Goal: Task Accomplishment & Management: Manage account settings

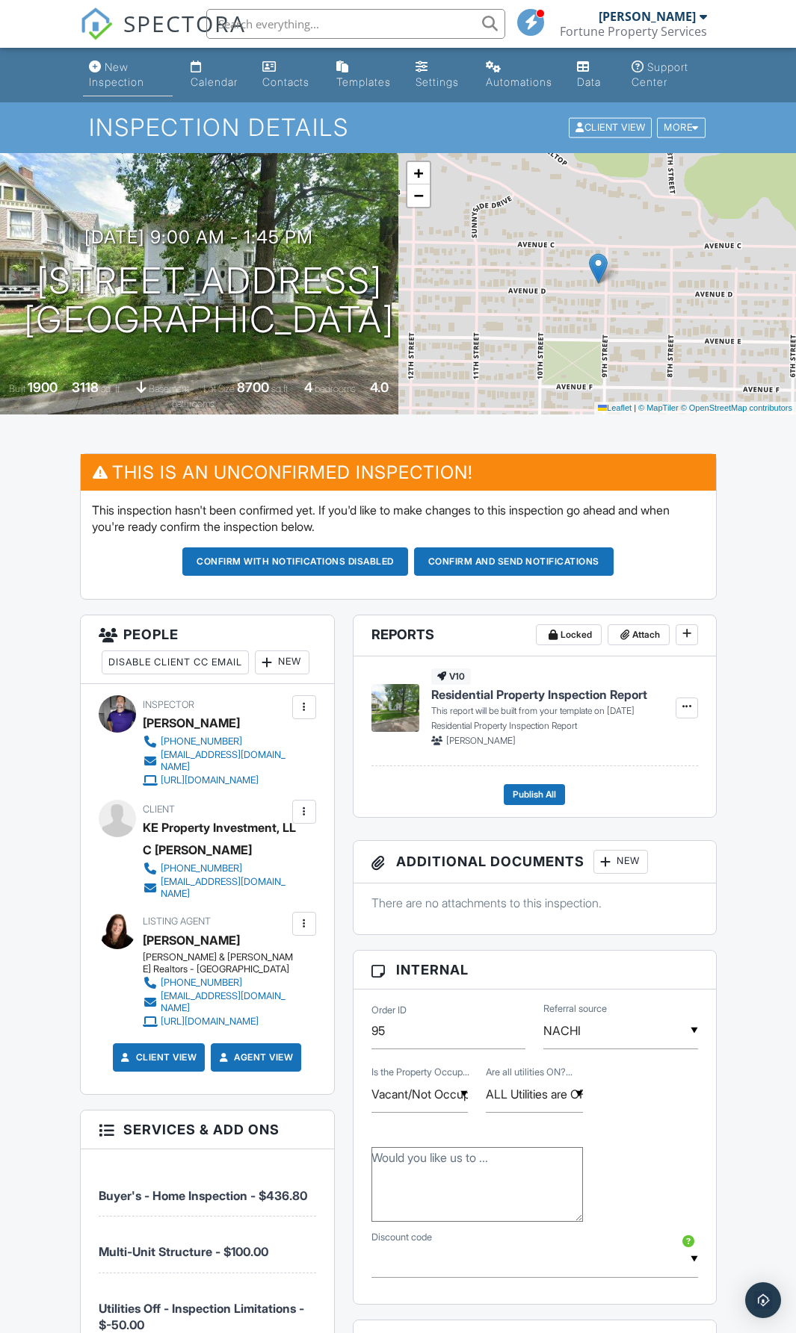
click at [99, 72] on link "New Inspection" at bounding box center [128, 75] width 90 height 43
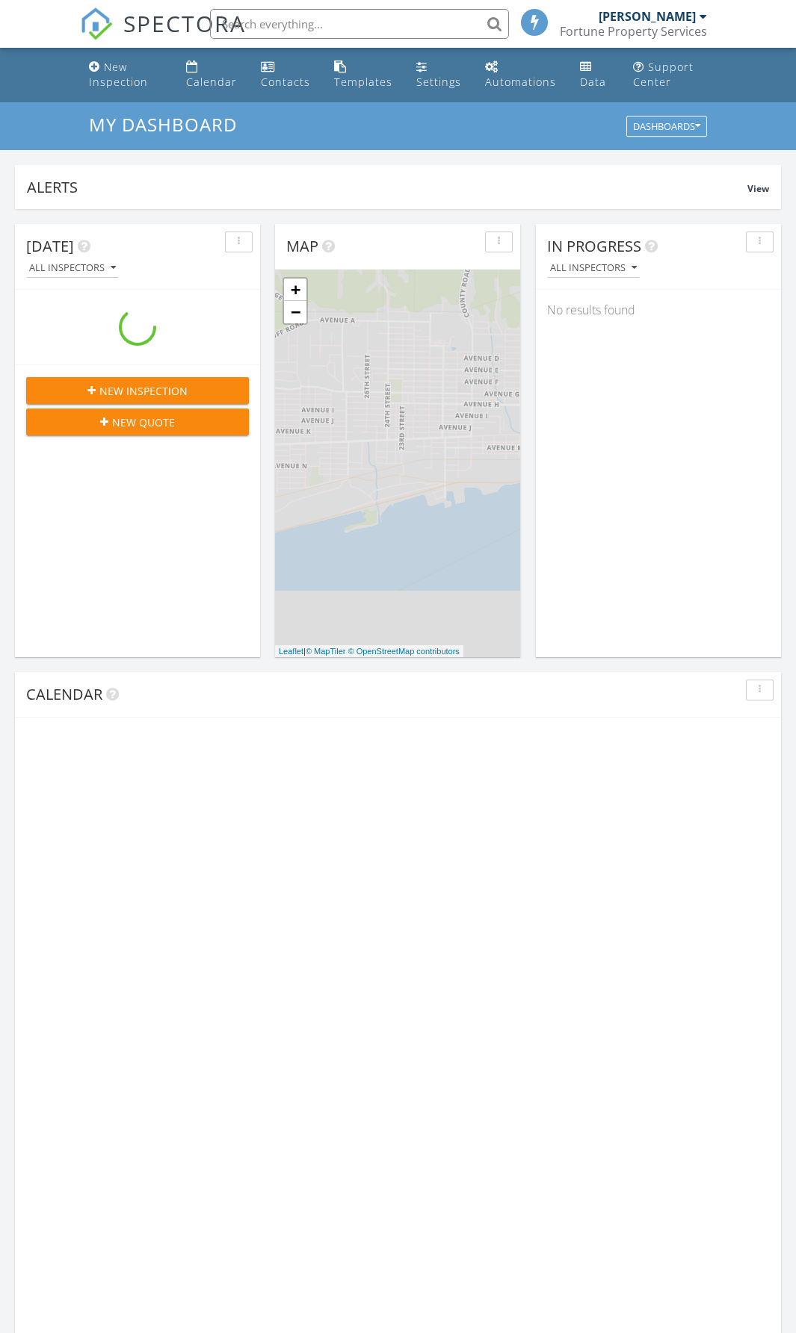
scroll to position [7, 7]
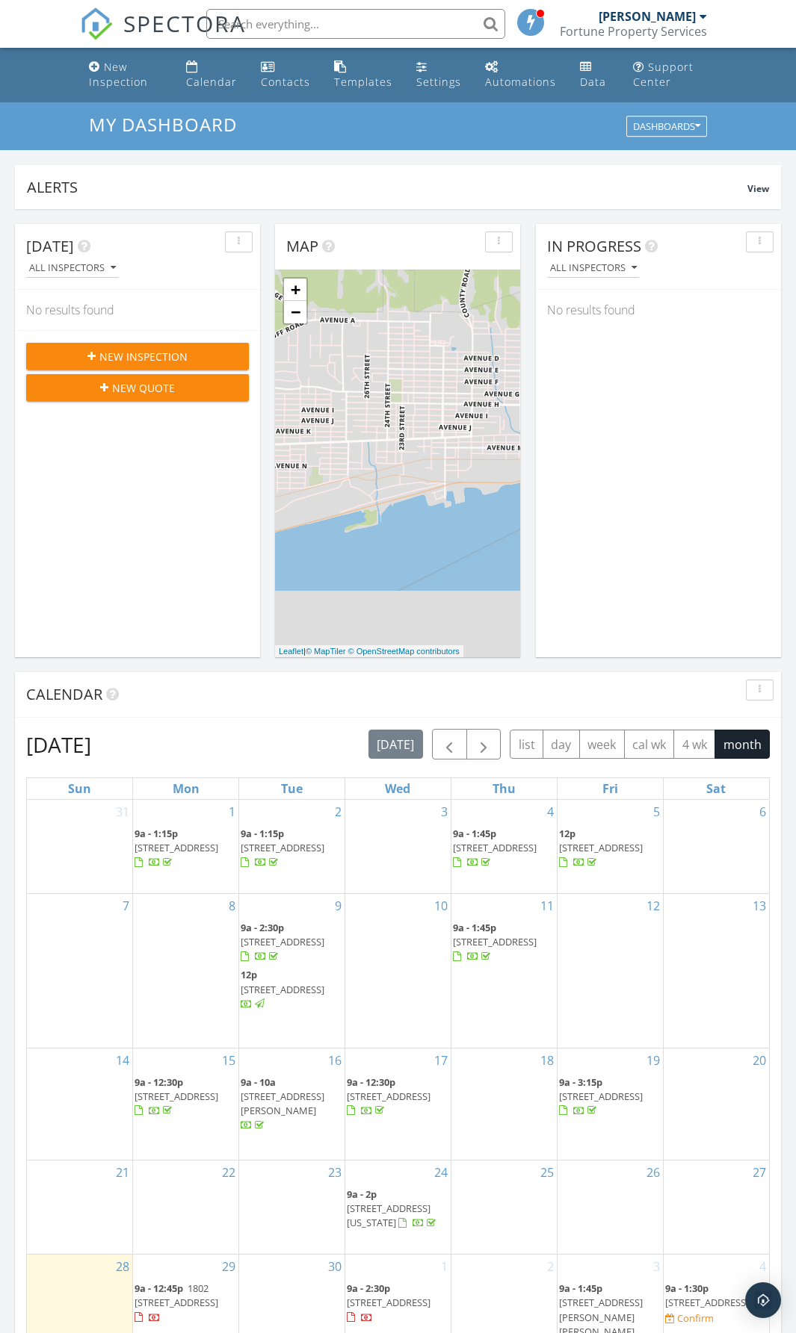
click at [169, 355] on span "New Inspection" at bounding box center [143, 357] width 88 height 16
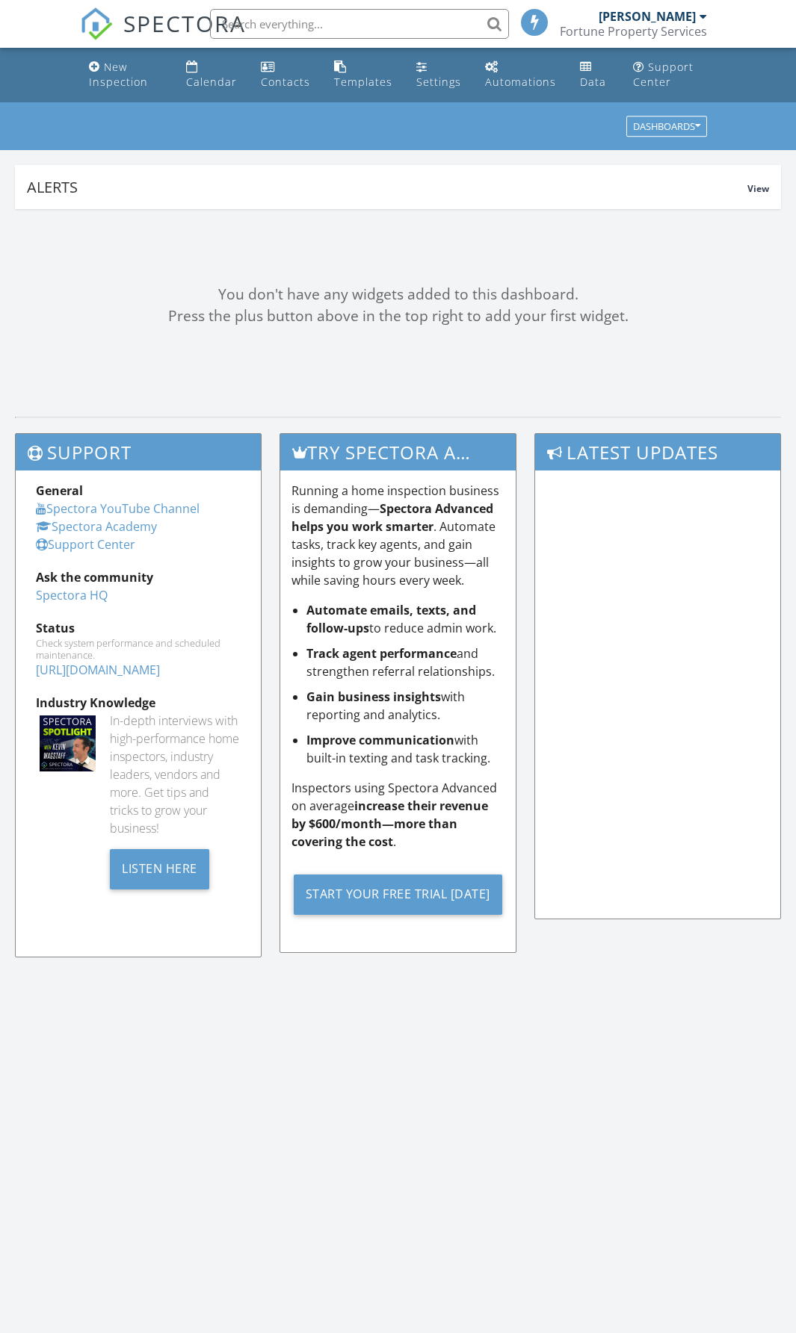
click at [291, 28] on input "text" at bounding box center [359, 24] width 299 height 30
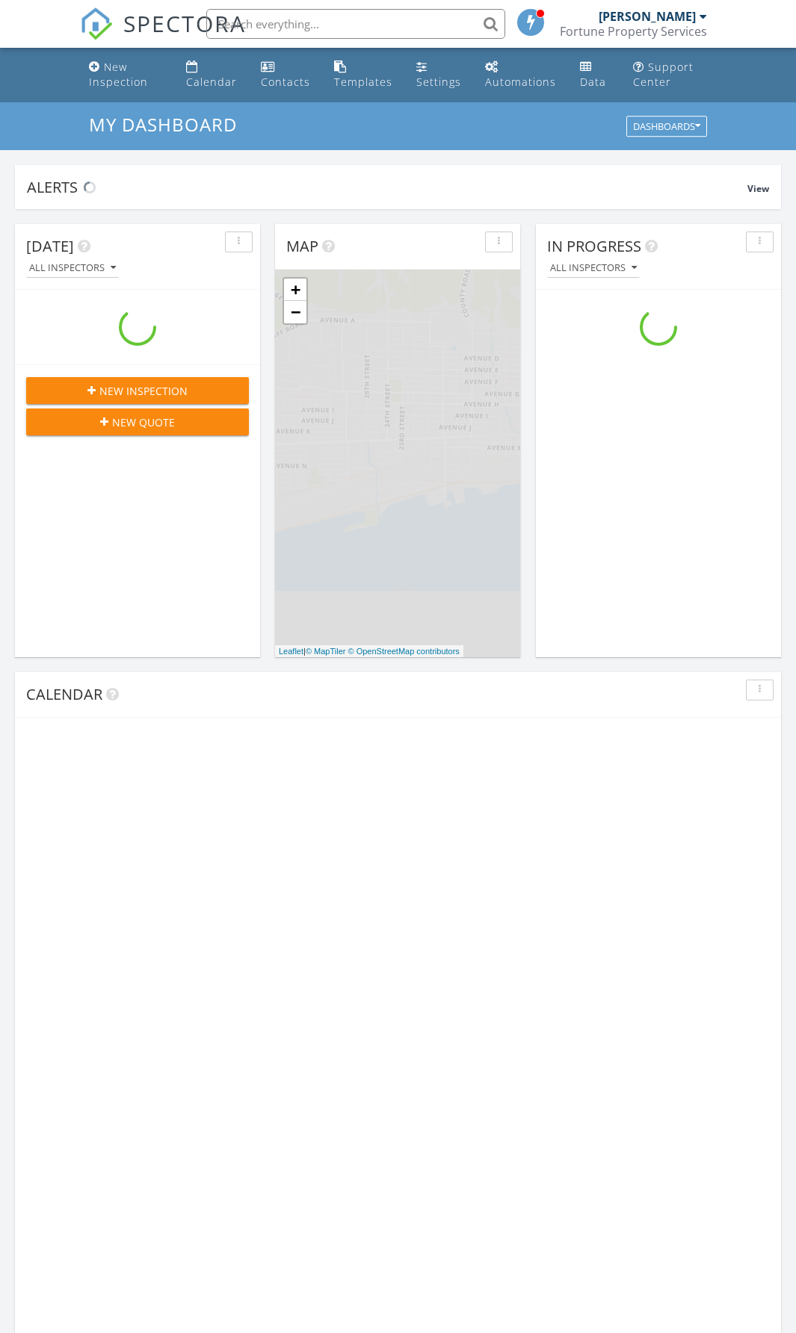
scroll to position [1383, 819]
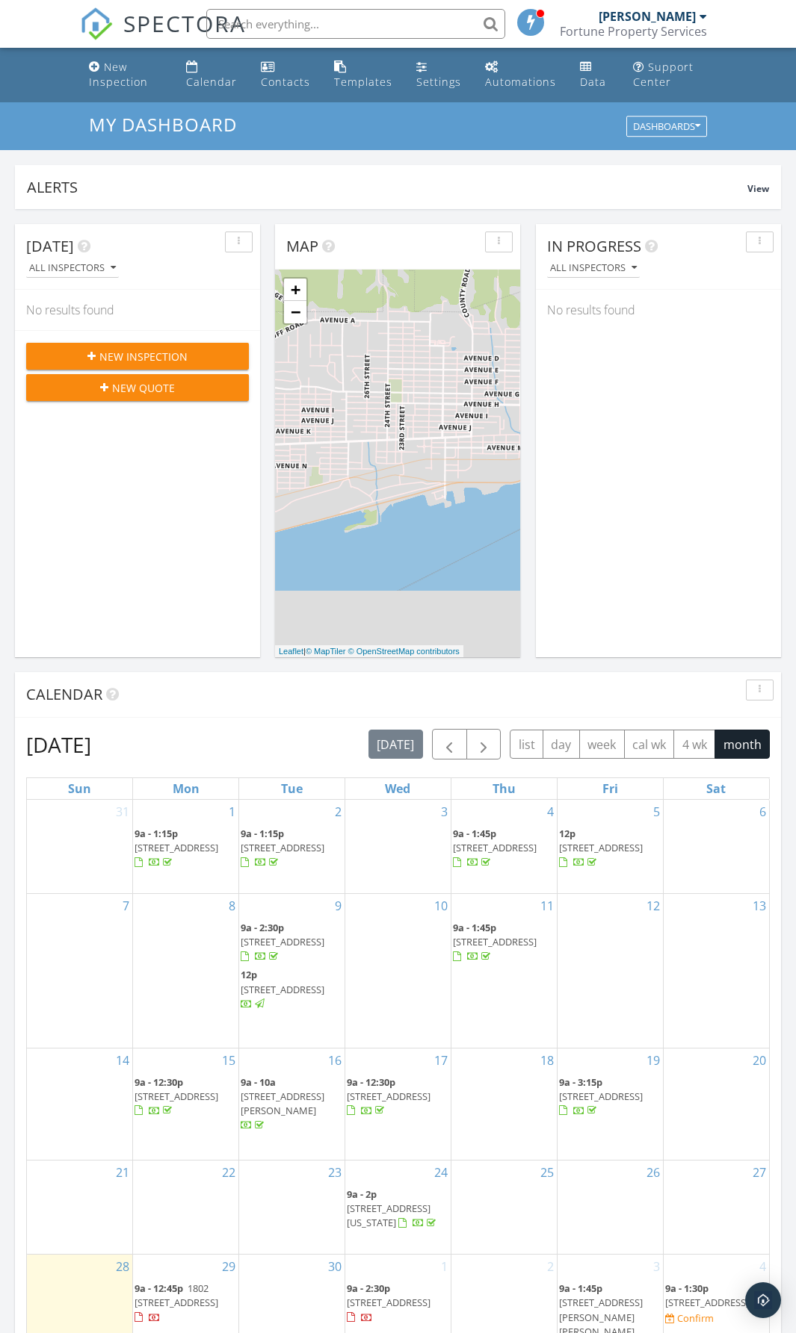
click at [391, 22] on input "text" at bounding box center [355, 24] width 299 height 30
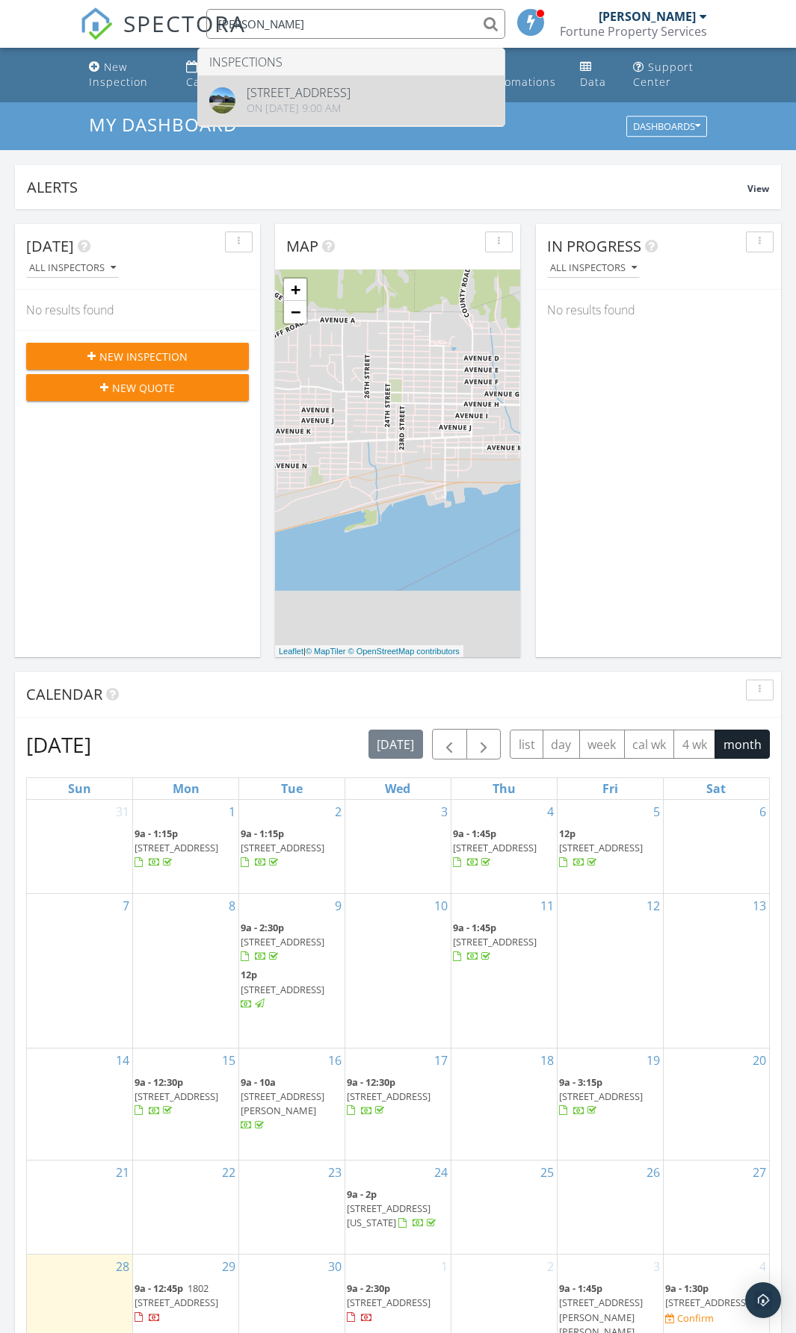
type input "larry hoenig"
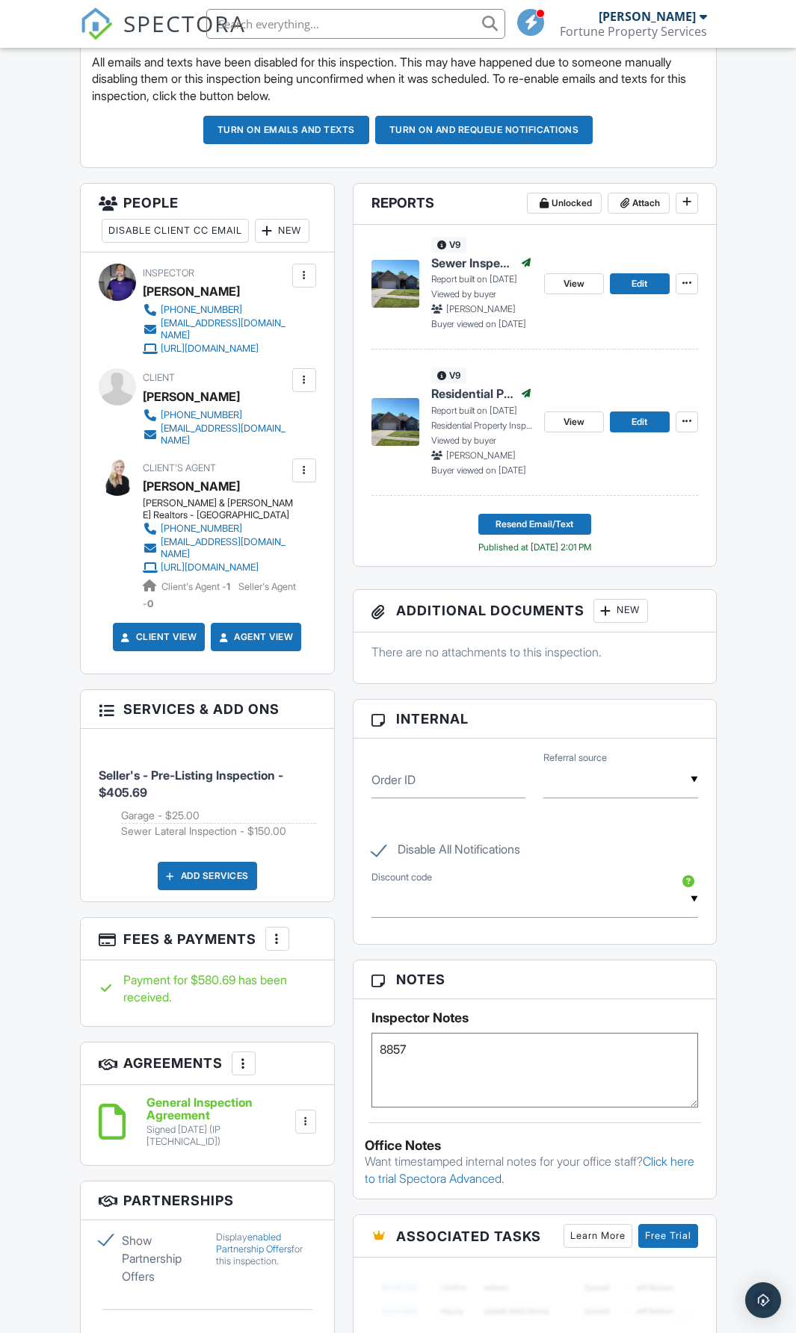
scroll to position [523, 0]
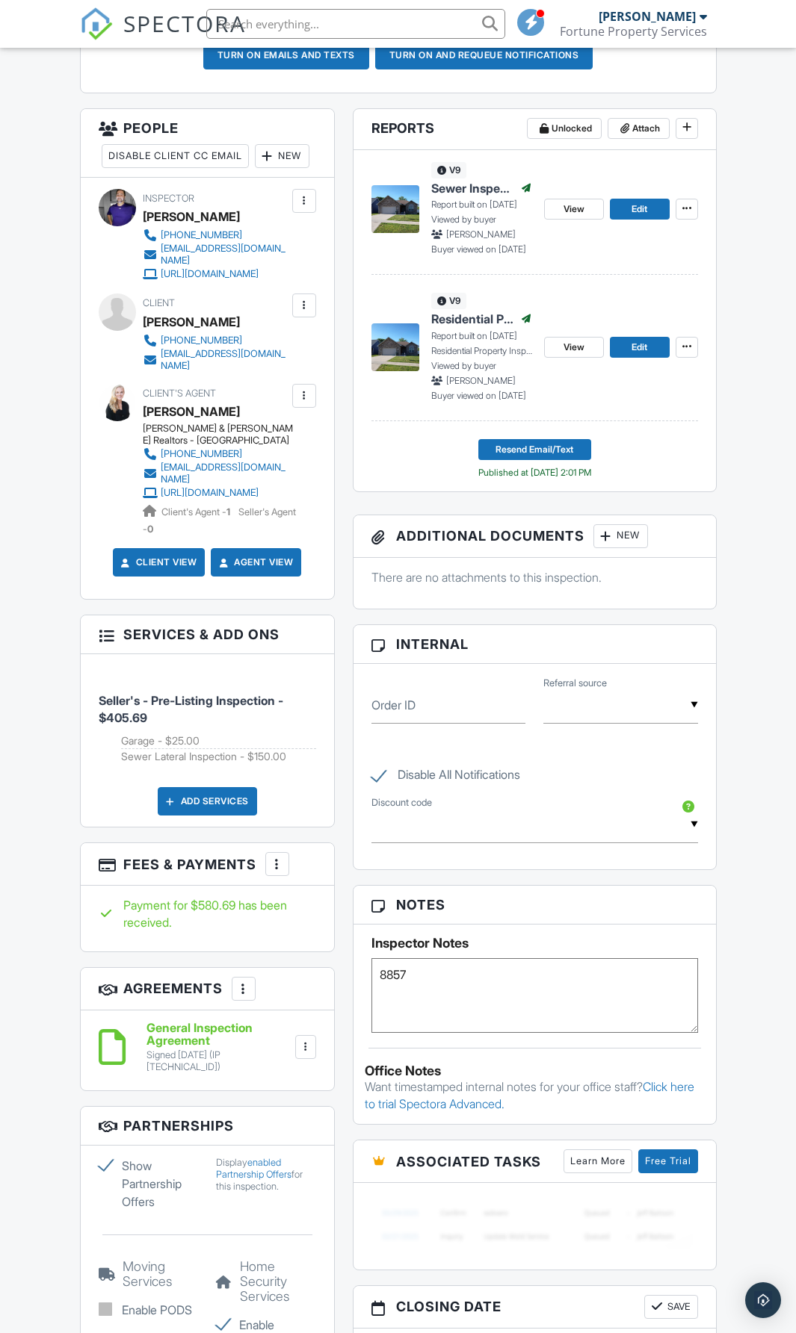
click at [277, 872] on div at bounding box center [277, 864] width 15 height 15
click at [309, 1003] on li "View Invoice" at bounding box center [353, 984] width 156 height 37
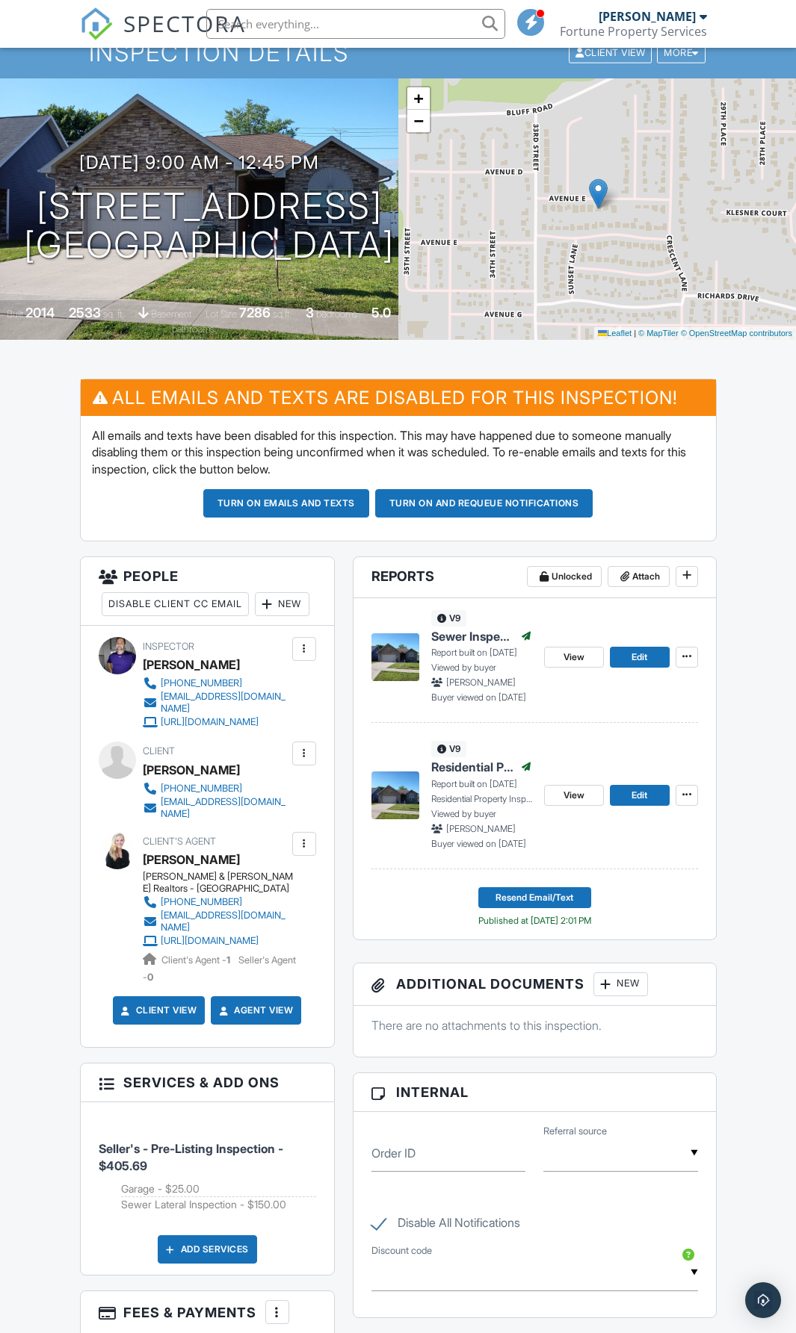
scroll to position [0, 0]
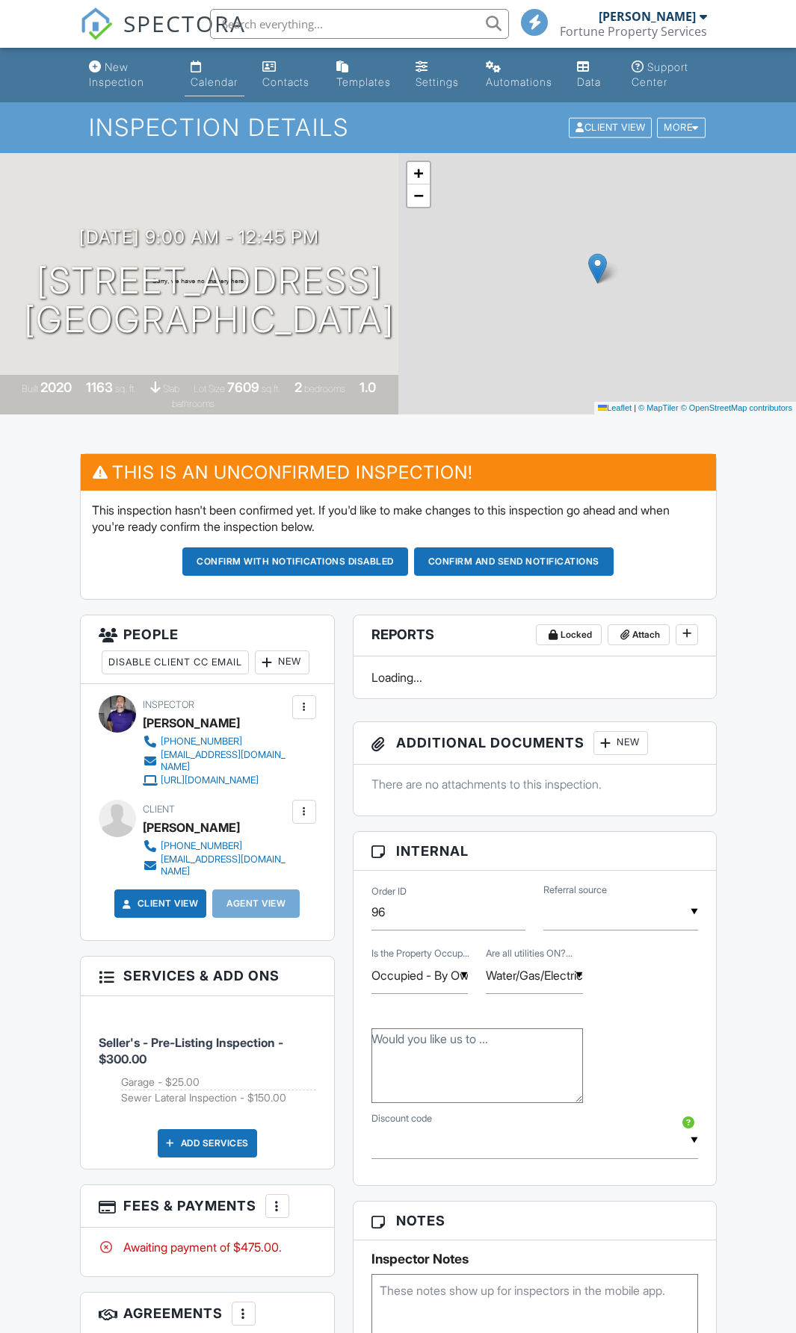
click at [200, 71] on link "Calendar" at bounding box center [215, 75] width 60 height 43
